Goal: Information Seeking & Learning: Understand process/instructions

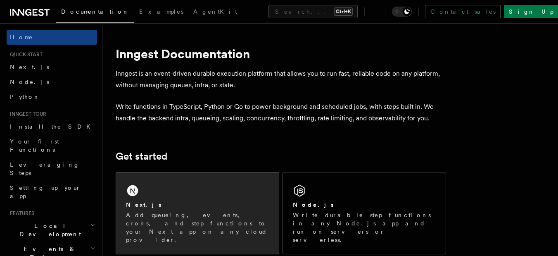
click at [180, 212] on p "Add queueing, events, crons, and step functions to your Next app on any cloud p…" at bounding box center [197, 227] width 143 height 33
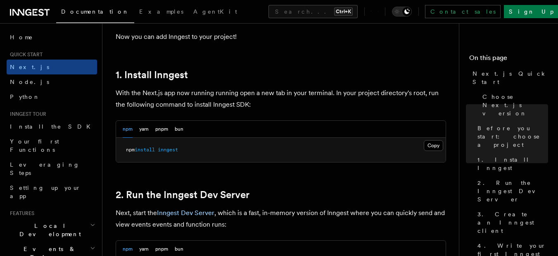
scroll to position [496, 0]
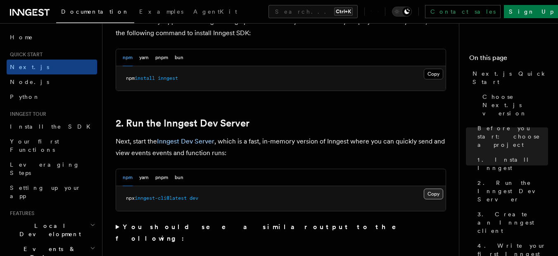
click at [431, 195] on button "Copy Copied" at bounding box center [433, 193] width 19 height 11
